Goal: Transaction & Acquisition: Purchase product/service

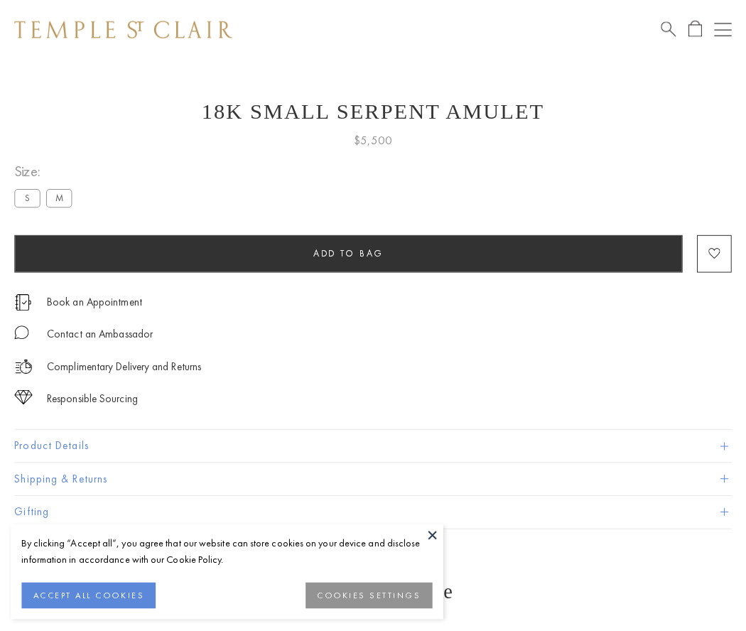
scroll to position [57, 0]
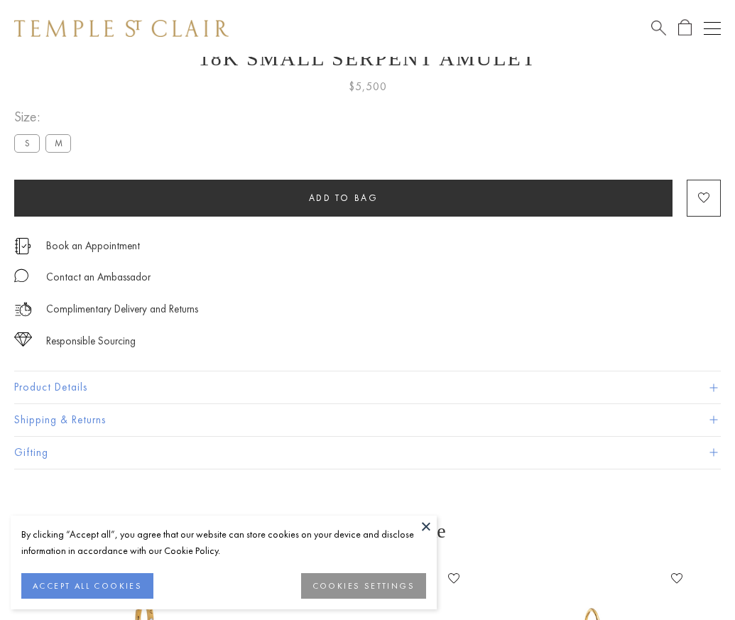
click at [343, 197] on span "Add to bag" at bounding box center [344, 198] width 70 height 12
